Goal: Transaction & Acquisition: Download file/media

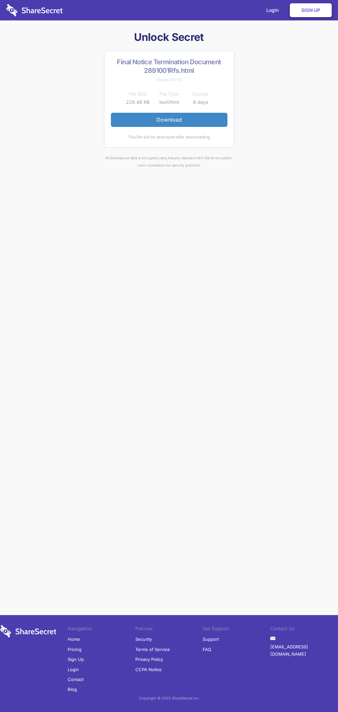
click at [169, 120] on link "Download" at bounding box center [169, 120] width 116 height 14
